Goal: Transaction & Acquisition: Purchase product/service

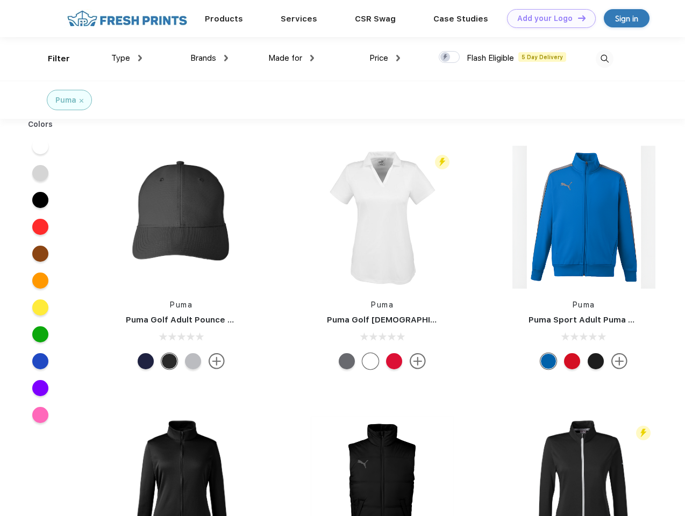
click at [547, 18] on link "Add your Logo Design Tool" at bounding box center [551, 18] width 89 height 19
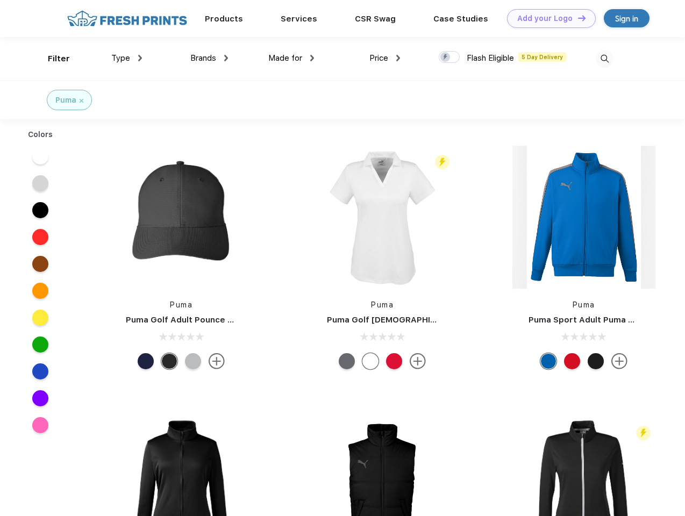
click at [0, 0] on div "Design Tool" at bounding box center [0, 0] width 0 height 0
click at [577, 18] on link "Add your Logo Design Tool" at bounding box center [551, 18] width 89 height 19
click at [52, 59] on div "Filter" at bounding box center [59, 59] width 22 height 12
click at [127, 58] on span "Type" at bounding box center [120, 58] width 19 height 10
click at [209, 58] on span "Brands" at bounding box center [203, 58] width 26 height 10
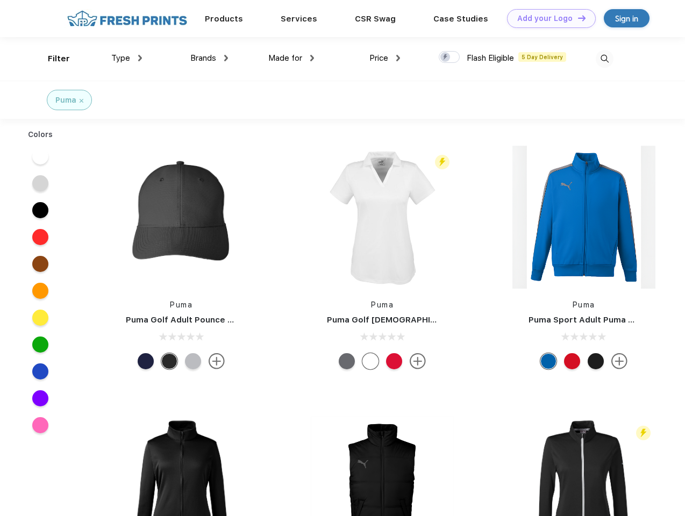
click at [291, 58] on span "Made for" at bounding box center [285, 58] width 34 height 10
click at [385, 58] on span "Price" at bounding box center [378, 58] width 19 height 10
click at [449, 57] on div at bounding box center [448, 57] width 21 height 12
click at [445, 57] on input "checkbox" at bounding box center [441, 54] width 7 height 7
click at [604, 59] on img at bounding box center [604, 59] width 18 height 18
